Goal: Navigation & Orientation: Find specific page/section

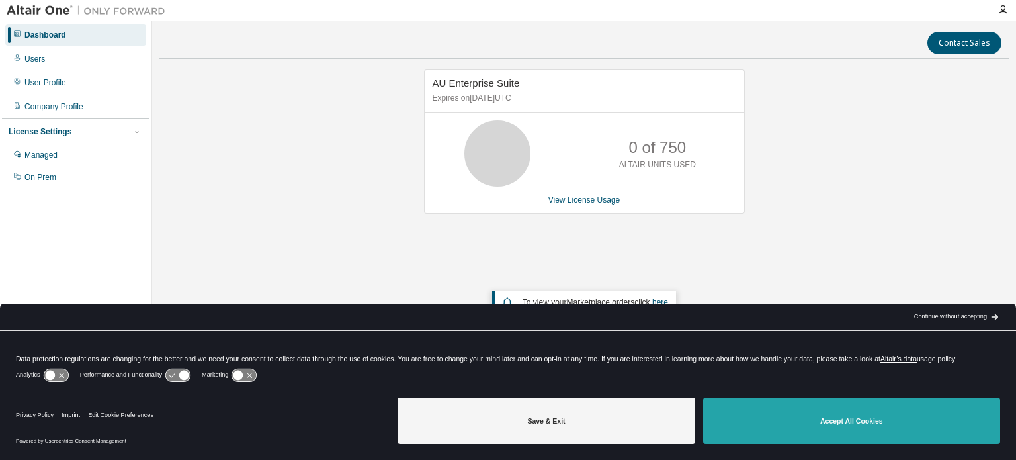
click at [769, 411] on button "Accept All Cookies" at bounding box center [851, 420] width 297 height 46
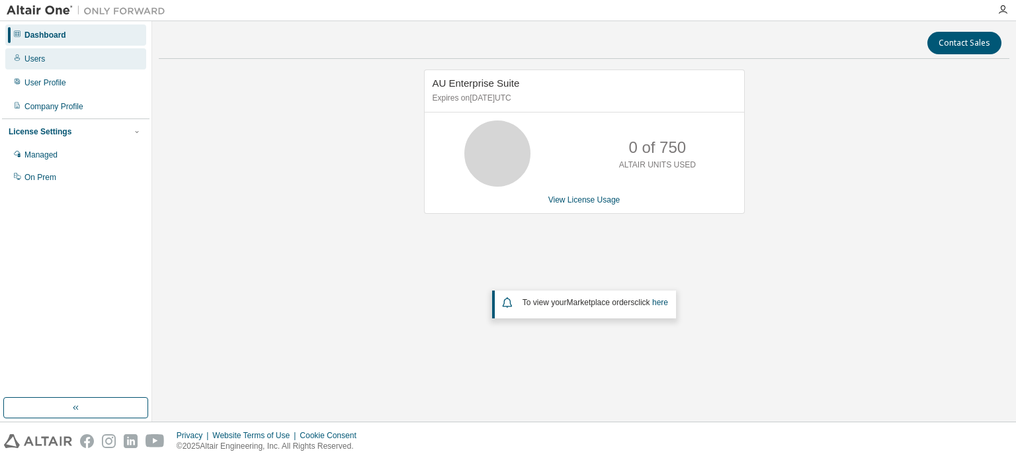
click at [47, 60] on div "Users" at bounding box center [75, 58] width 141 height 21
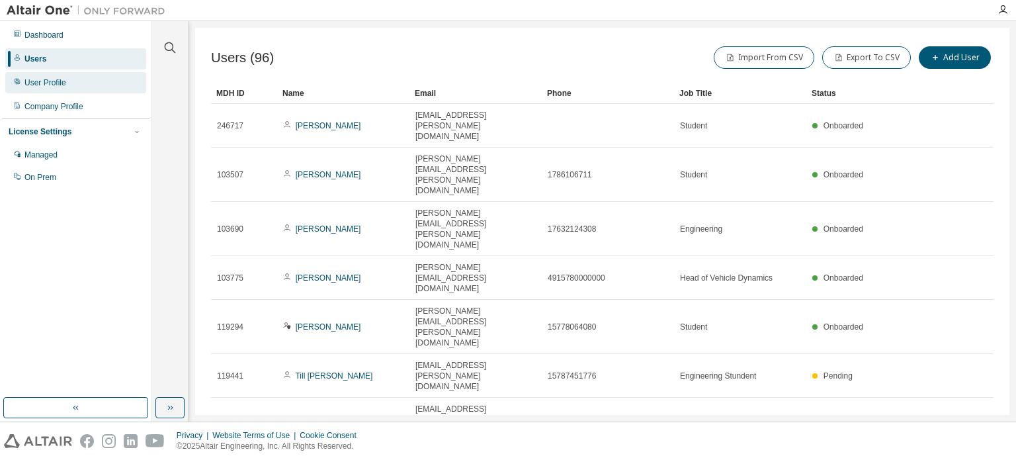
click at [30, 84] on div "User Profile" at bounding box center [45, 82] width 42 height 11
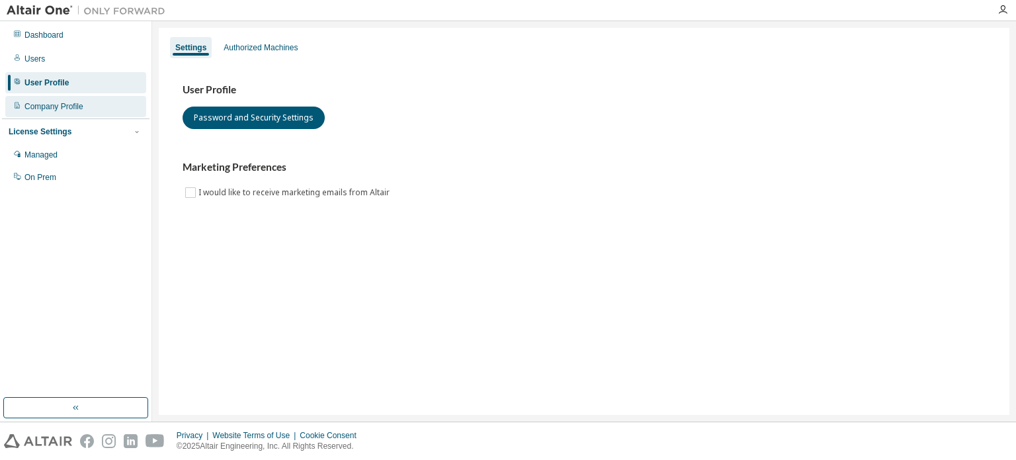
click at [58, 108] on div "Company Profile" at bounding box center [53, 106] width 59 height 11
